Goal: Check status: Check status

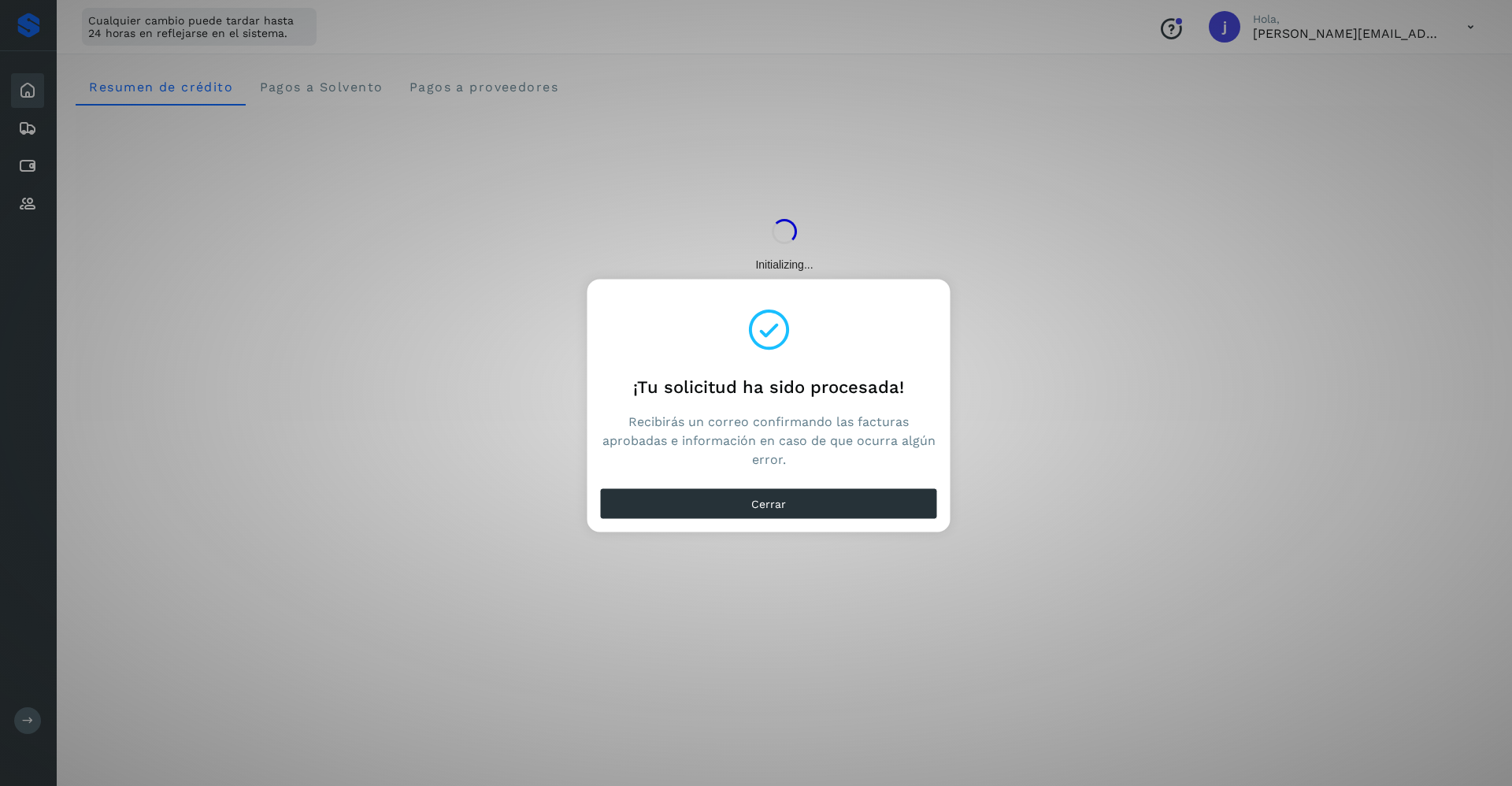
click at [709, 523] on div "Cerrar" at bounding box center [769, 507] width 363 height 50
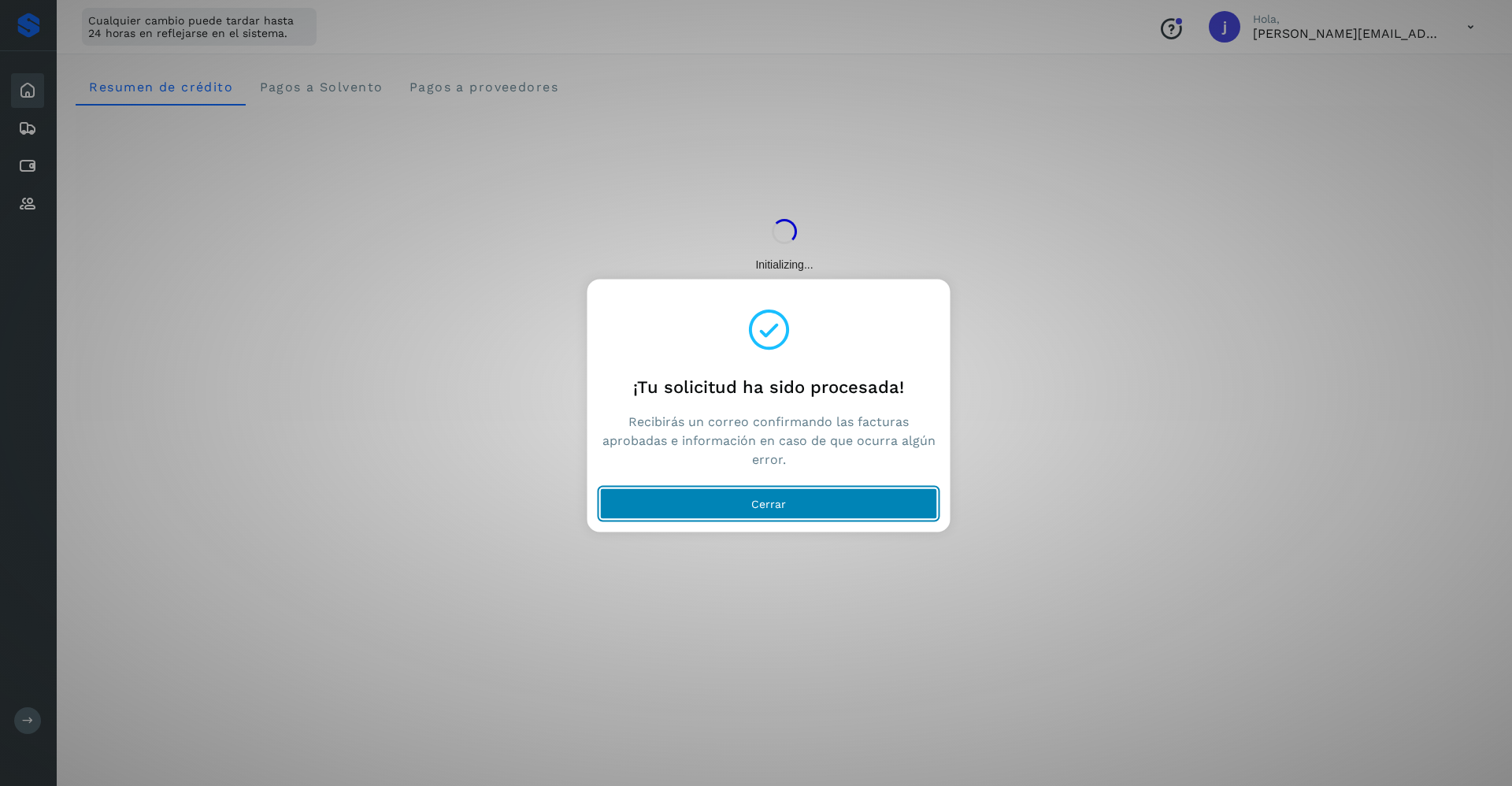
click at [701, 497] on button "Cerrar" at bounding box center [769, 504] width 338 height 31
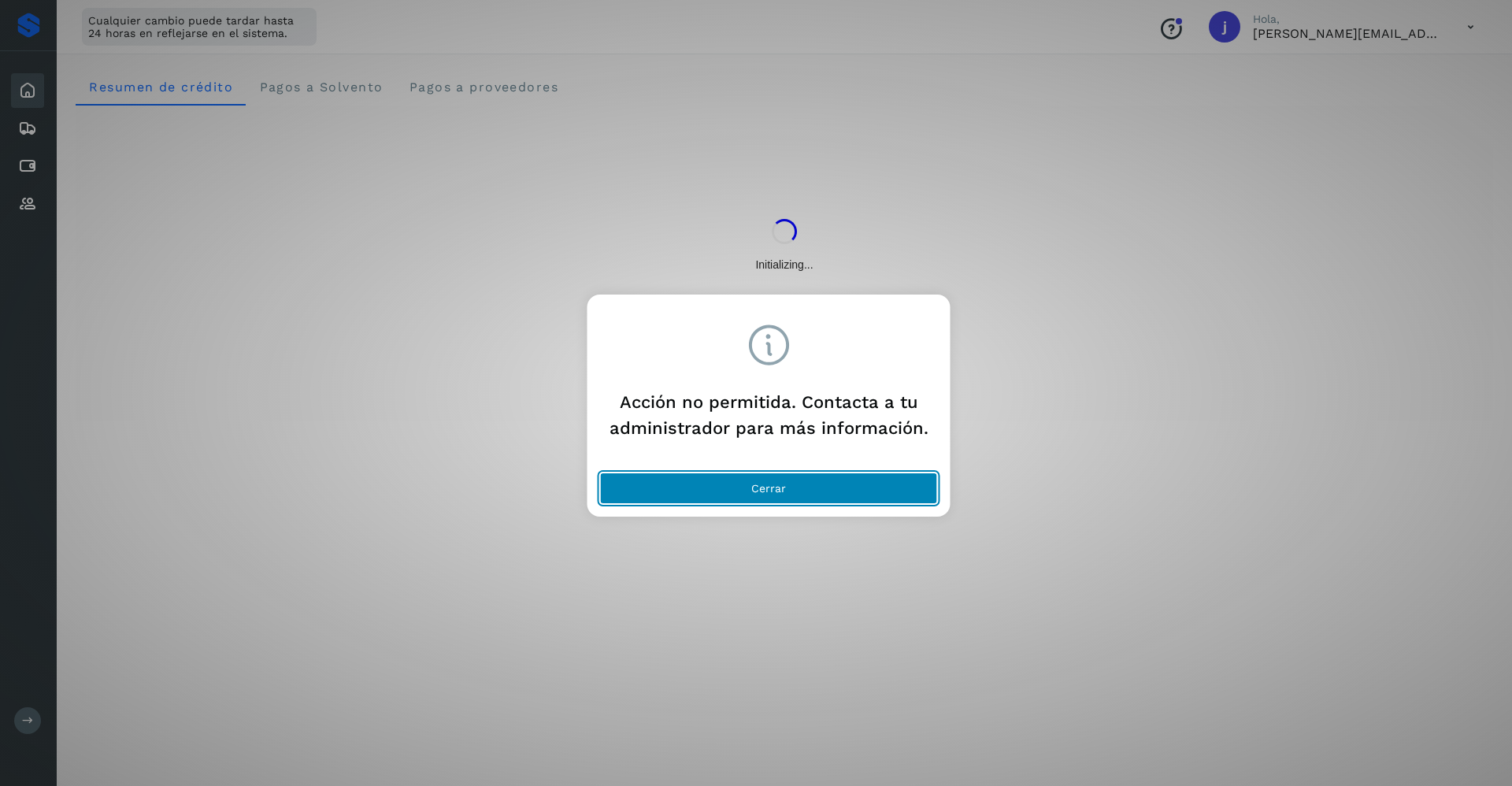
drag, startPoint x: 832, startPoint y: 477, endPoint x: 1116, endPoint y: 405, distance: 293.0
click at [831, 477] on button "Cerrar" at bounding box center [769, 488] width 338 height 31
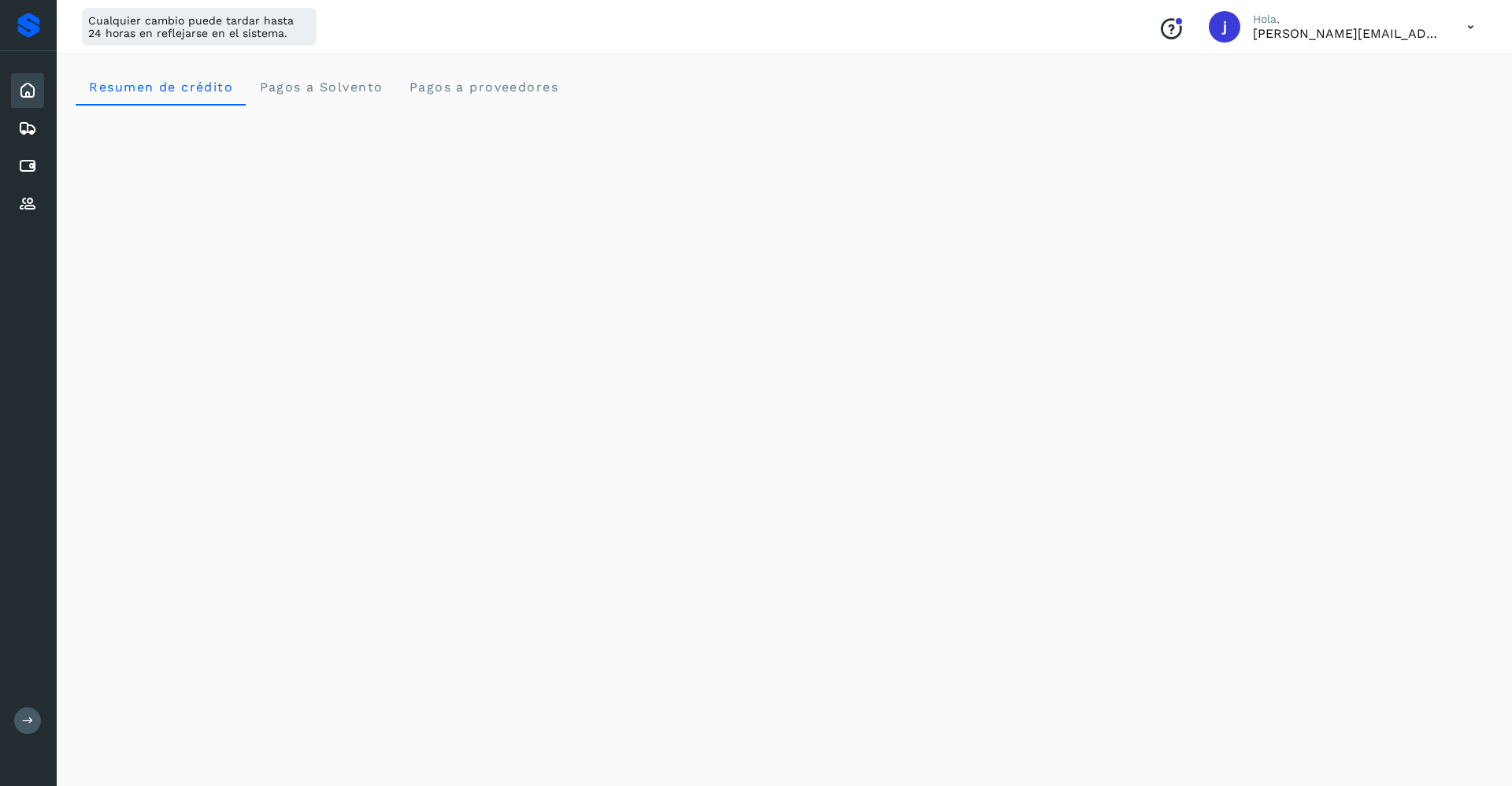
click at [1454, 25] on div "Conoce nuestros beneficios [PERSON_NAME], [PERSON_NAME][EMAIL_ADDRESS][DOMAIN_N…" at bounding box center [1317, 26] width 341 height 36
click at [1468, 27] on icon at bounding box center [1470, 27] width 32 height 32
click at [1363, 110] on div "Cerrar sesión" at bounding box center [1392, 102] width 188 height 30
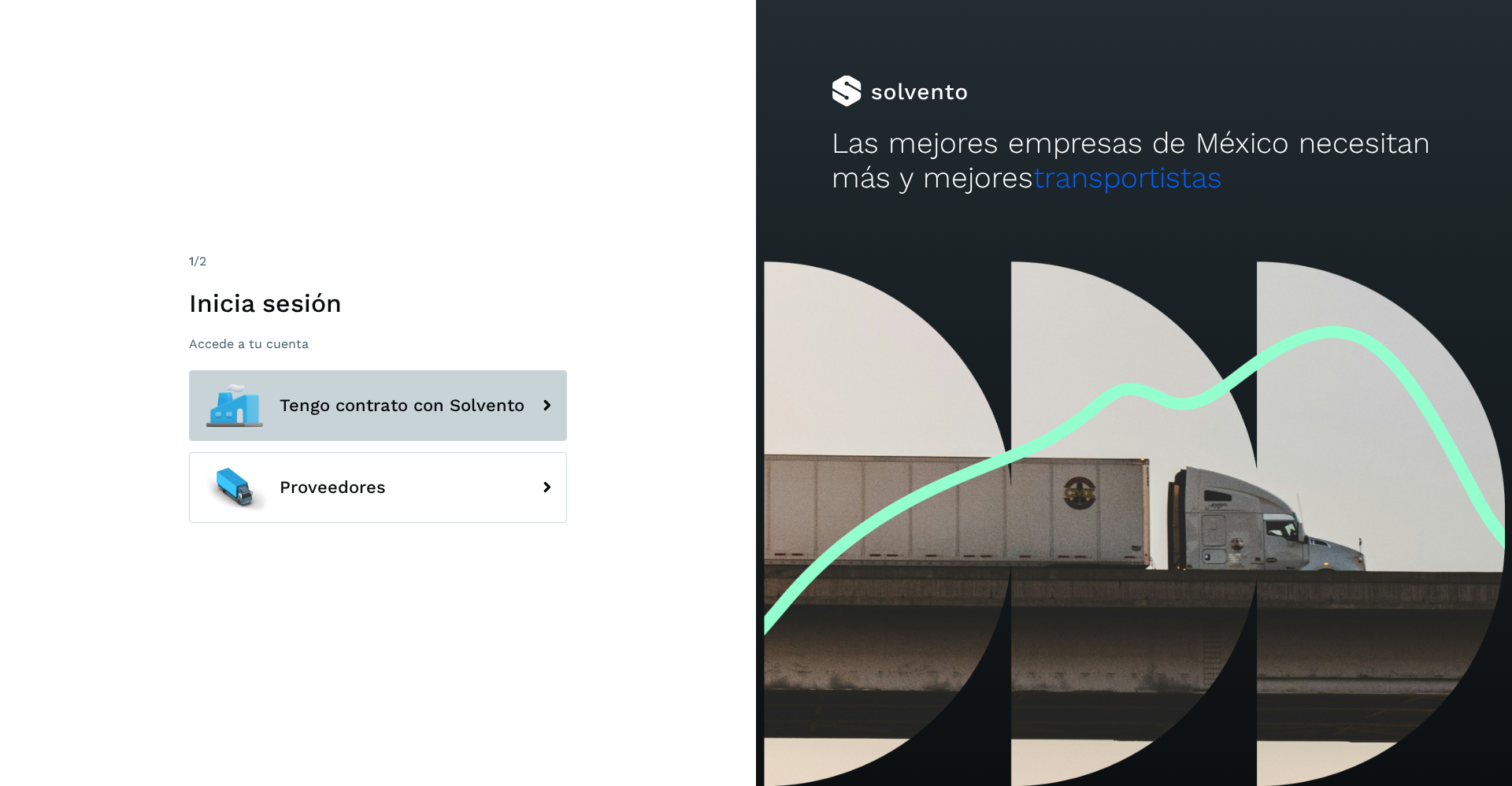
click at [357, 409] on span "Tengo contrato con Solvento" at bounding box center [402, 406] width 245 height 19
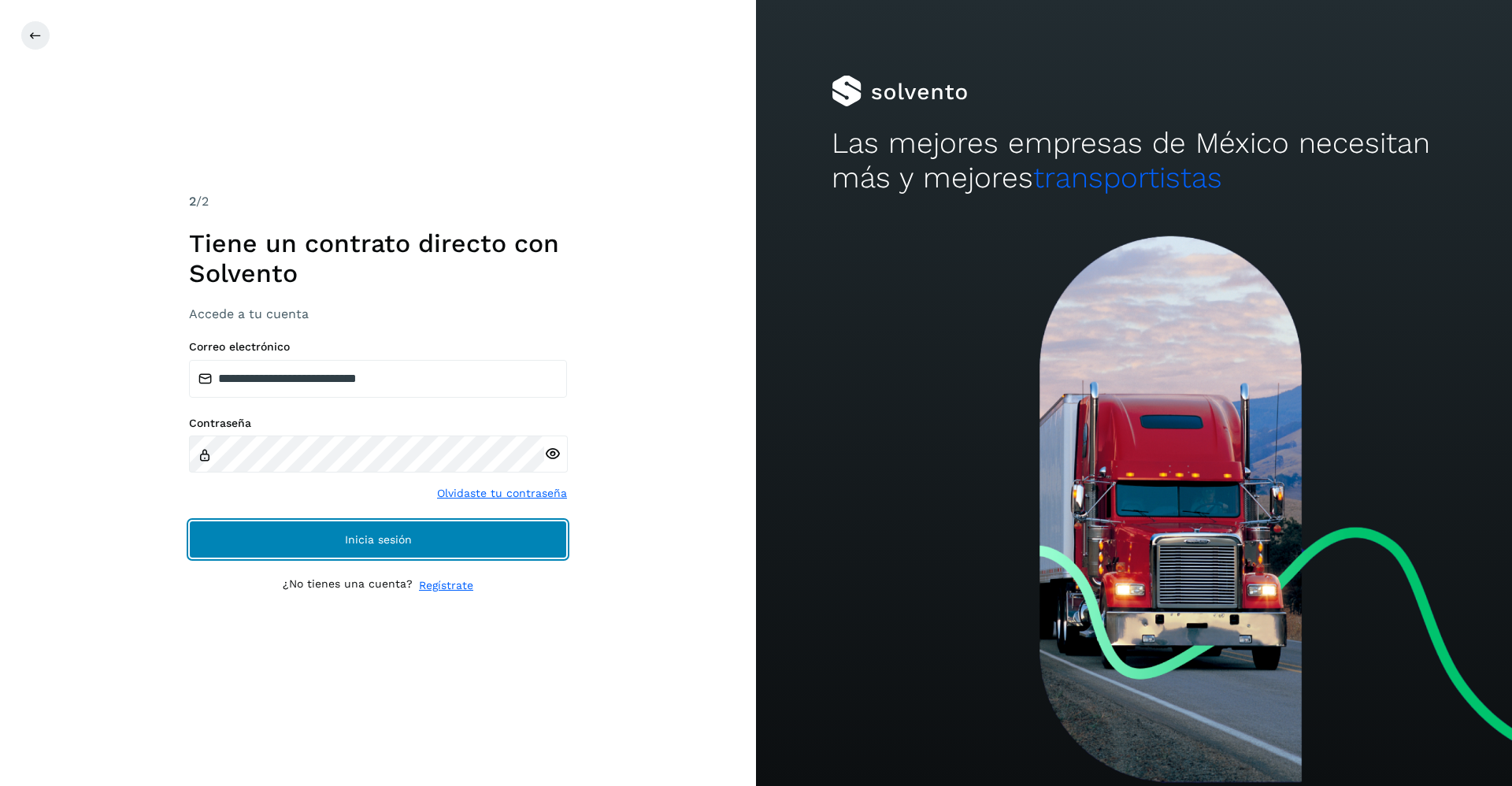
click at [388, 537] on span "Inicia sesión" at bounding box center [378, 540] width 67 height 11
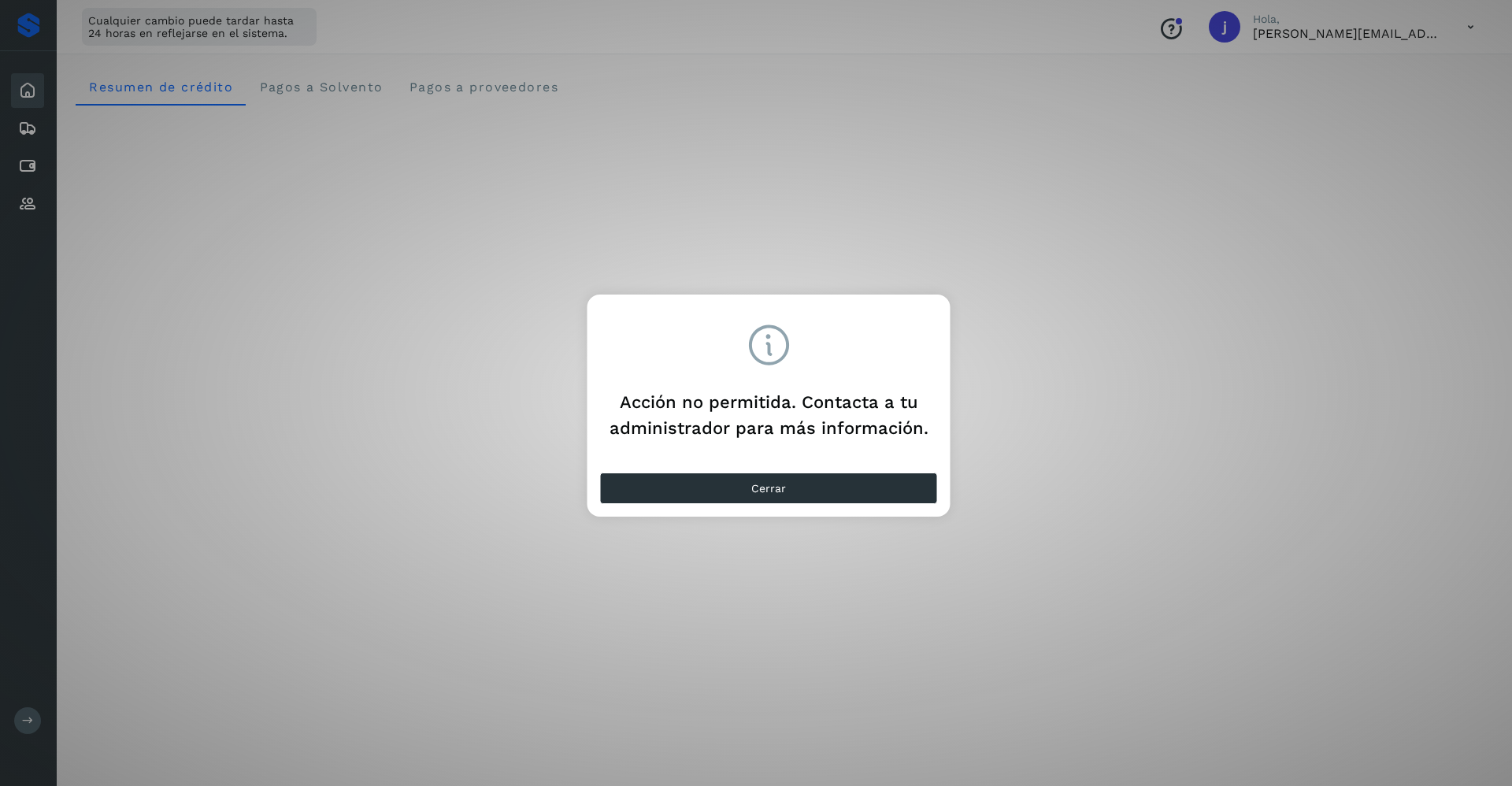
drag, startPoint x: 1271, startPoint y: 78, endPoint x: 1070, endPoint y: 251, distance: 265.2
click at [1269, 79] on div "Acción no permitida. Contacta a tu administrador para más información. Cerrar" at bounding box center [756, 393] width 1512 height 786
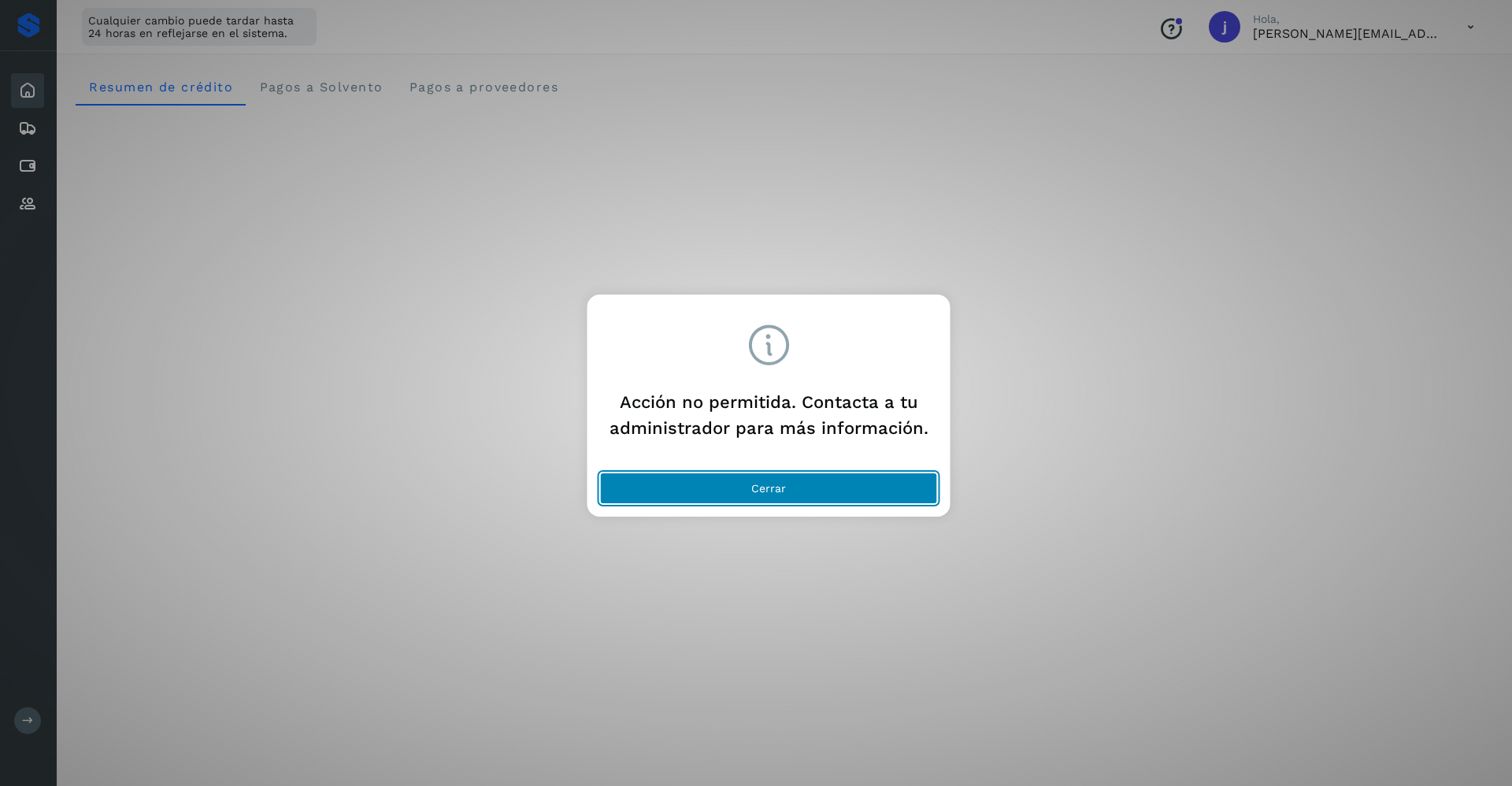
click at [829, 479] on button "Cerrar" at bounding box center [769, 488] width 338 height 31
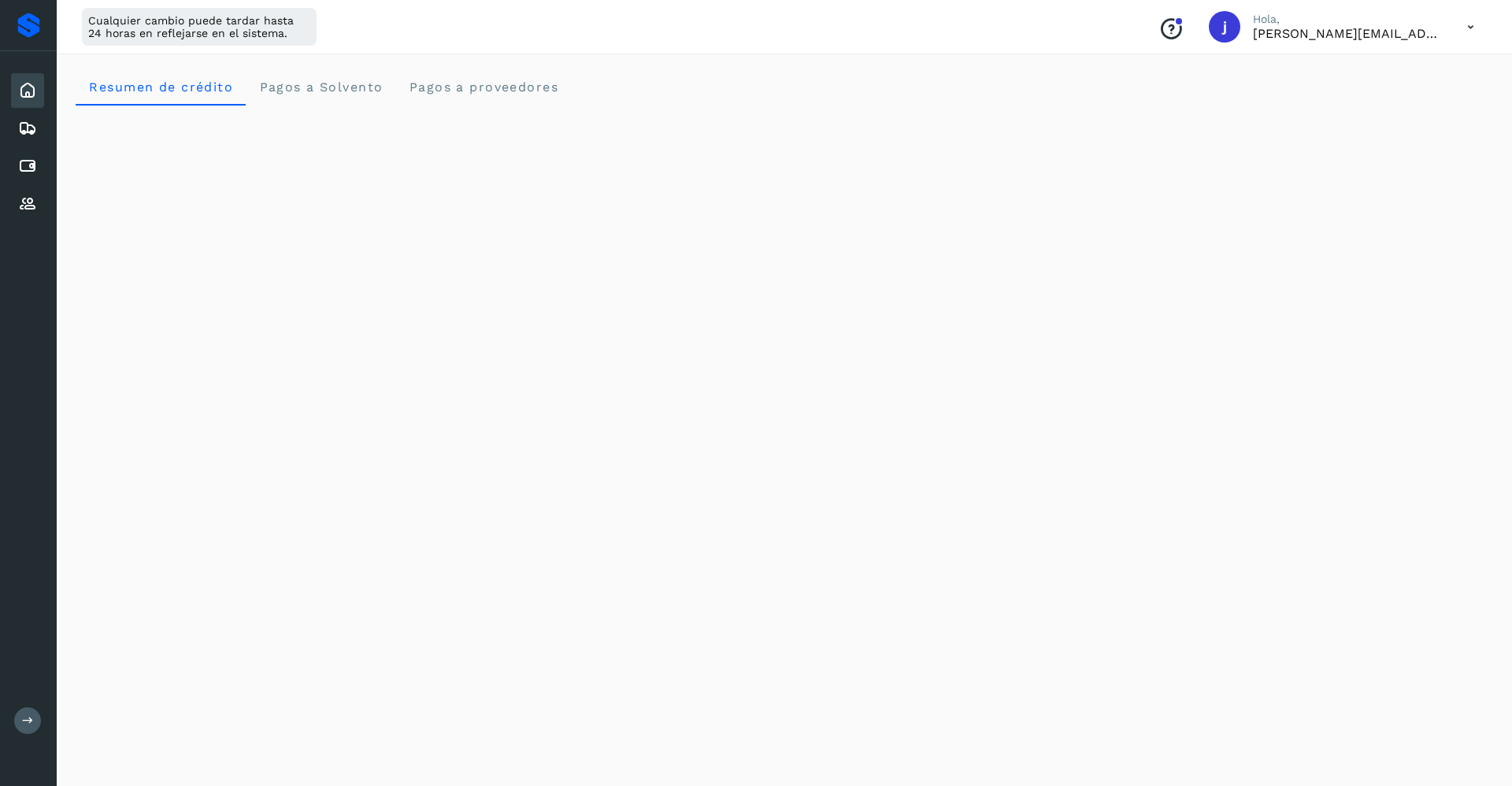
click at [1463, 17] on icon at bounding box center [1470, 27] width 32 height 32
click at [1339, 109] on div "Cerrar sesión" at bounding box center [1392, 102] width 188 height 30
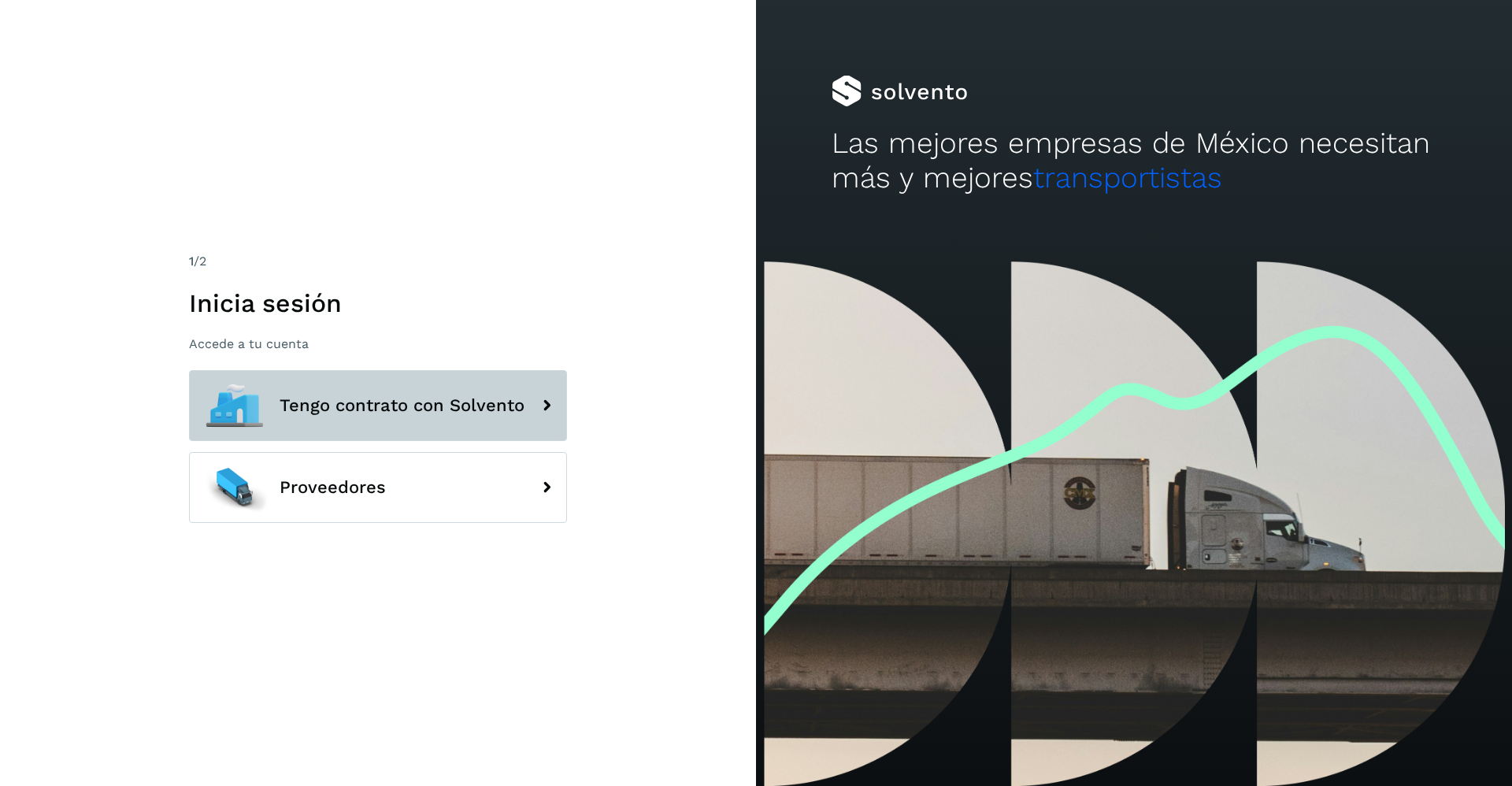
click at [485, 407] on span "Tengo contrato con Solvento" at bounding box center [402, 406] width 245 height 19
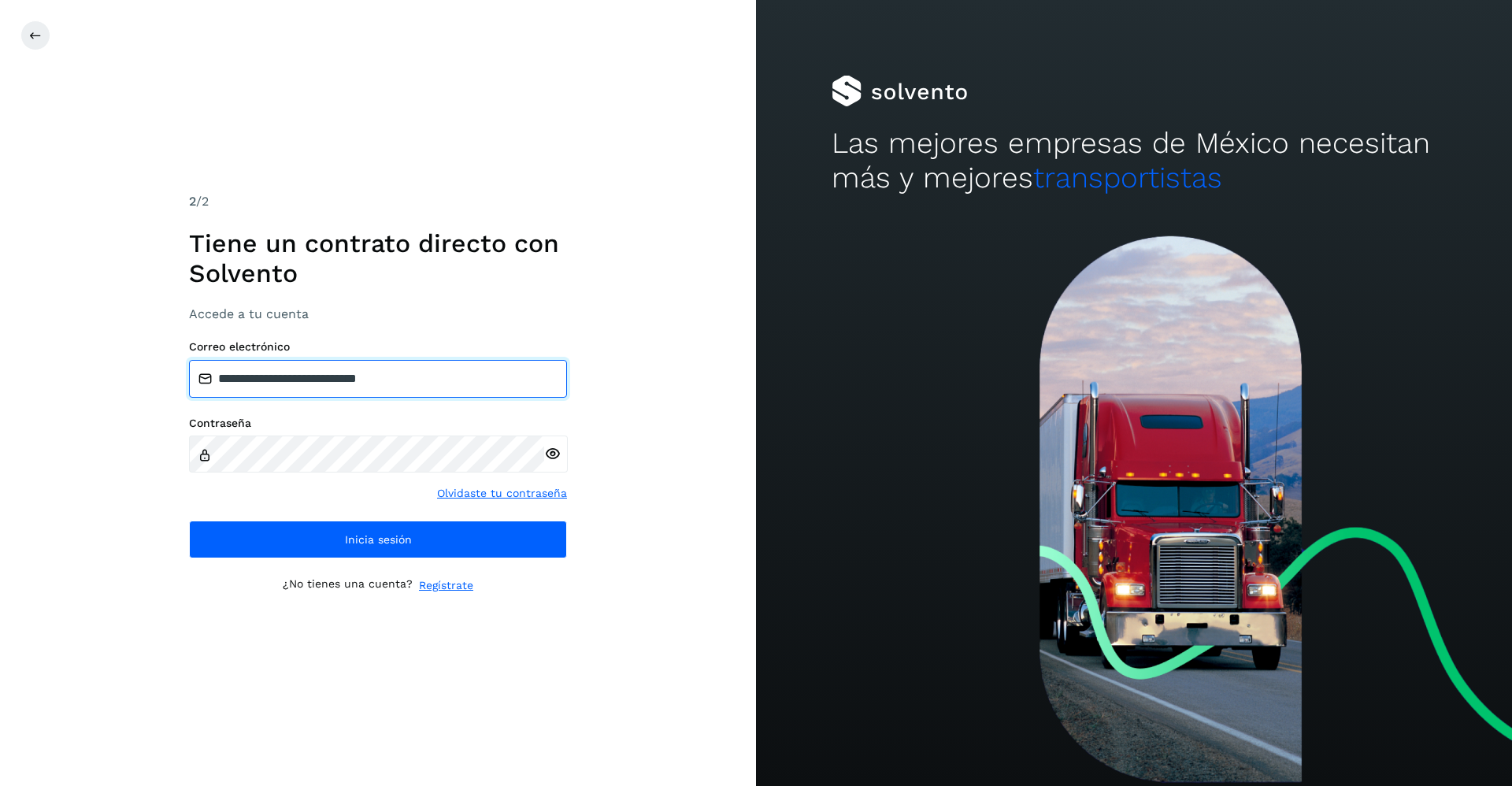
click at [463, 382] on input "**********" at bounding box center [377, 379] width 378 height 38
type input "**********"
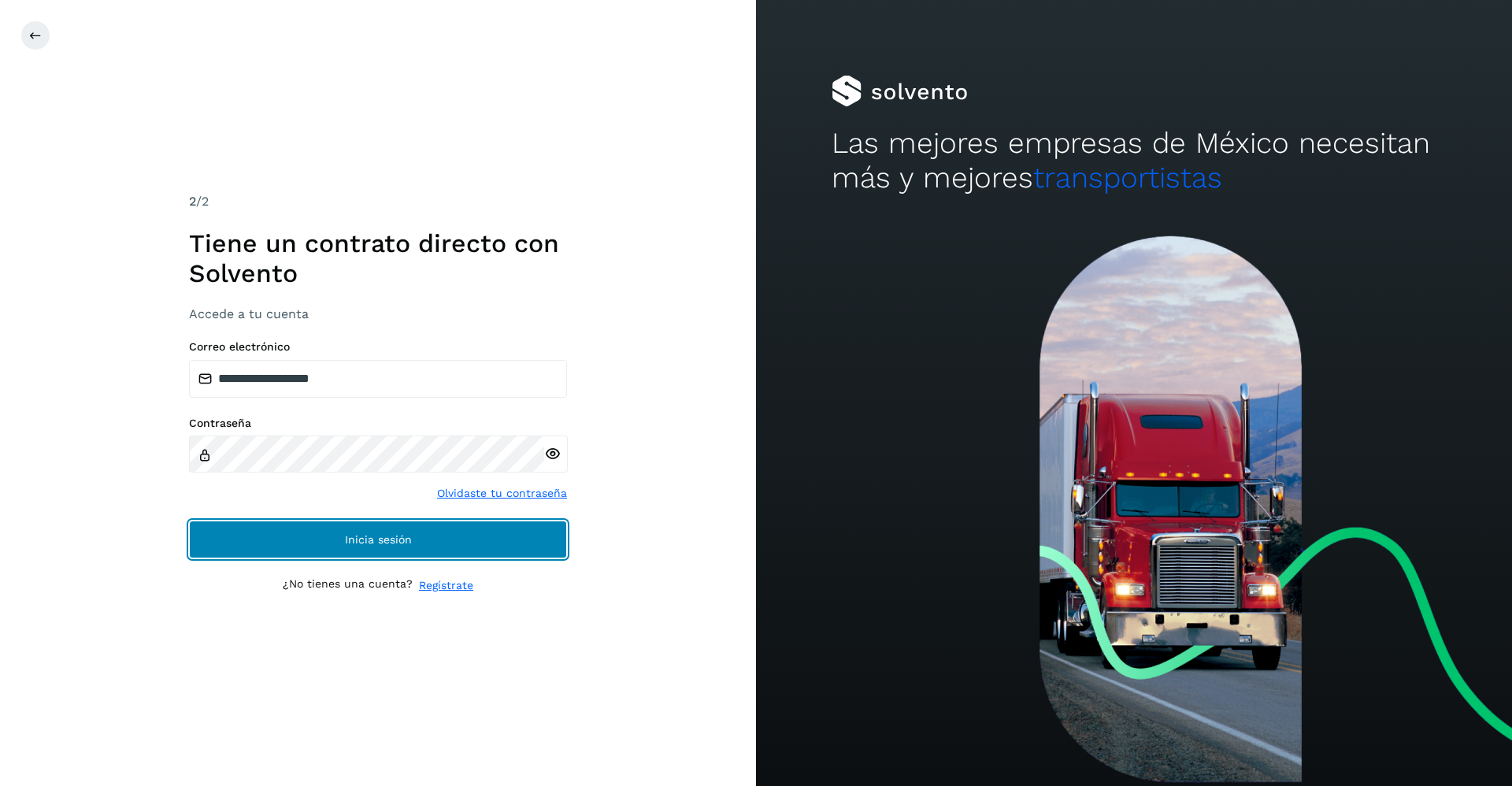
click at [383, 527] on button "Inicia sesión" at bounding box center [377, 540] width 378 height 38
